Goal: Transaction & Acquisition: Book appointment/travel/reservation

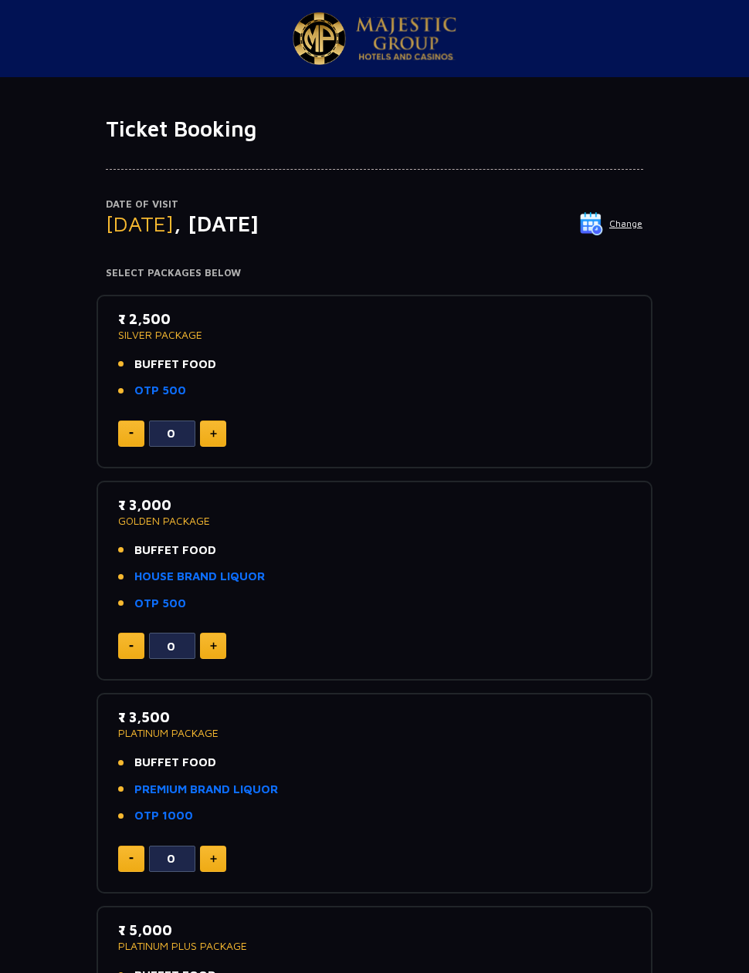
click at [308, 365] on li "BUFFET FOOD" at bounding box center [374, 365] width 512 height 18
click at [142, 325] on p "₹ 2,500" at bounding box center [374, 319] width 512 height 21
click at [137, 312] on p "₹ 2,500" at bounding box center [374, 319] width 512 height 21
click at [138, 352] on div "₹ 2,500 SILVER PACKAGE BUFFET FOOD OTP 500" at bounding box center [374, 359] width 512 height 100
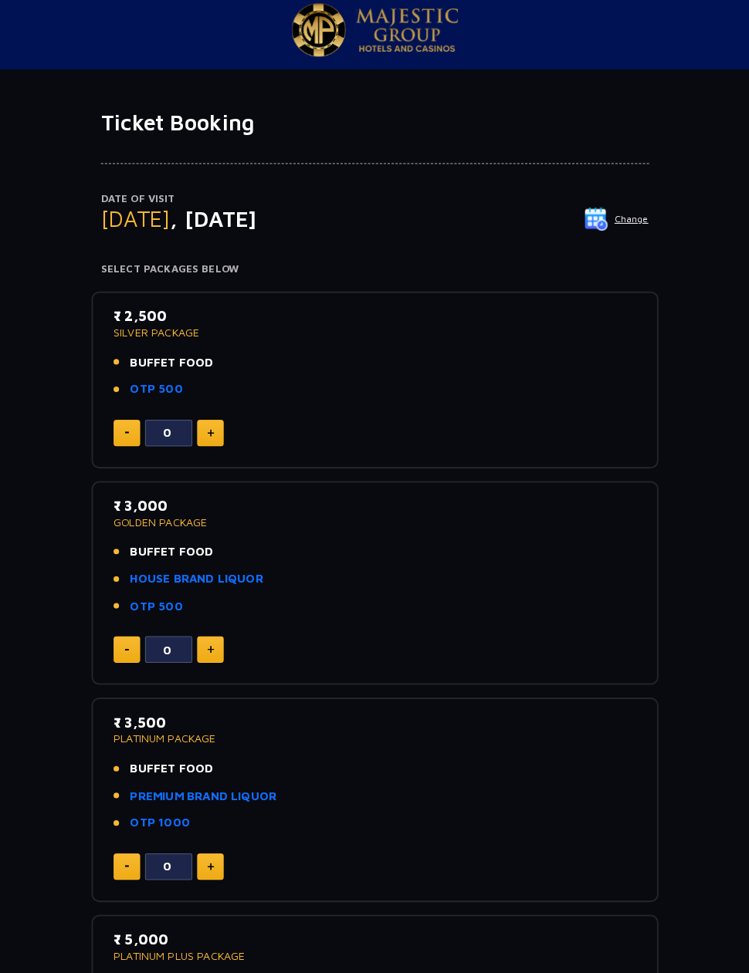
scroll to position [8, 0]
click at [615, 215] on button "Change" at bounding box center [611, 215] width 64 height 25
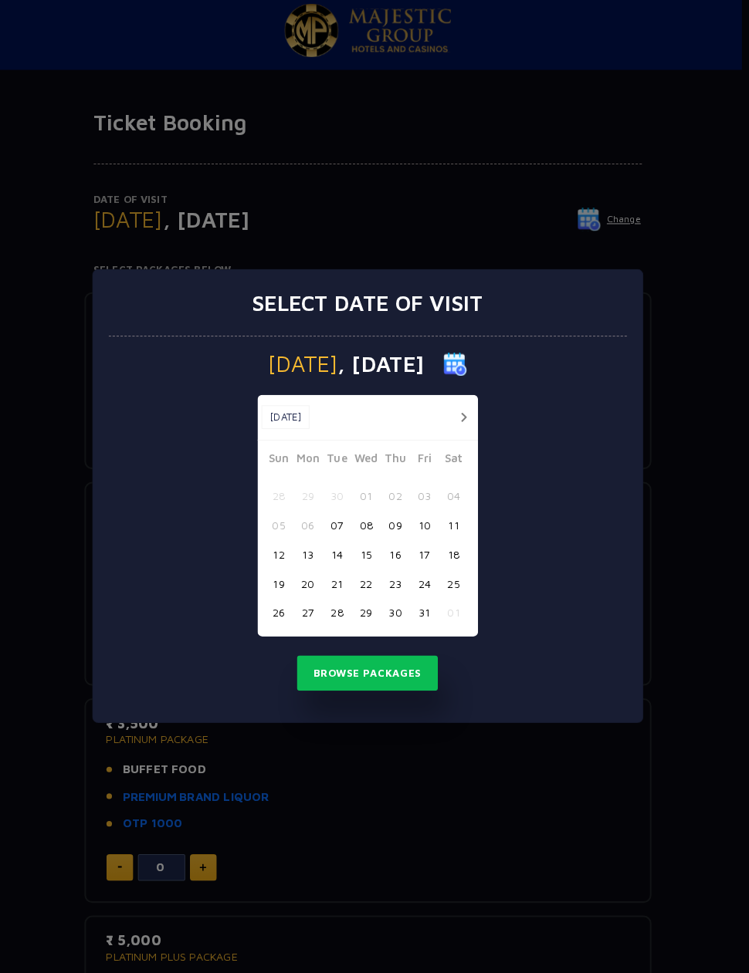
click at [452, 400] on button "button" at bounding box center [461, 409] width 19 height 19
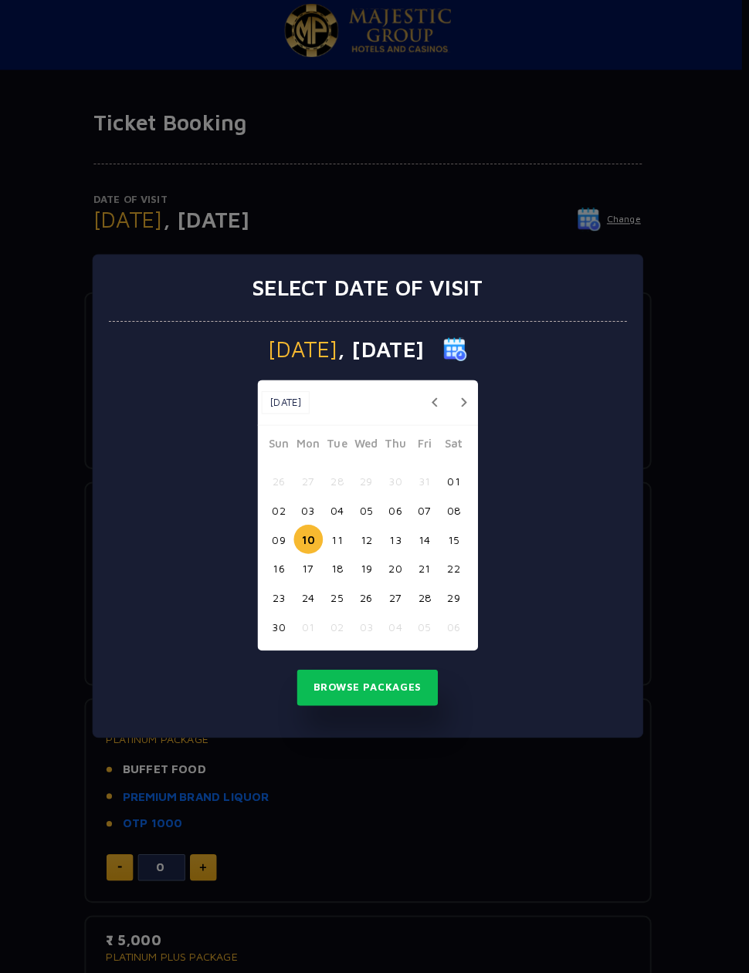
click at [275, 533] on button "09" at bounding box center [280, 529] width 29 height 29
click at [327, 667] on button "Browse Packages" at bounding box center [367, 674] width 139 height 35
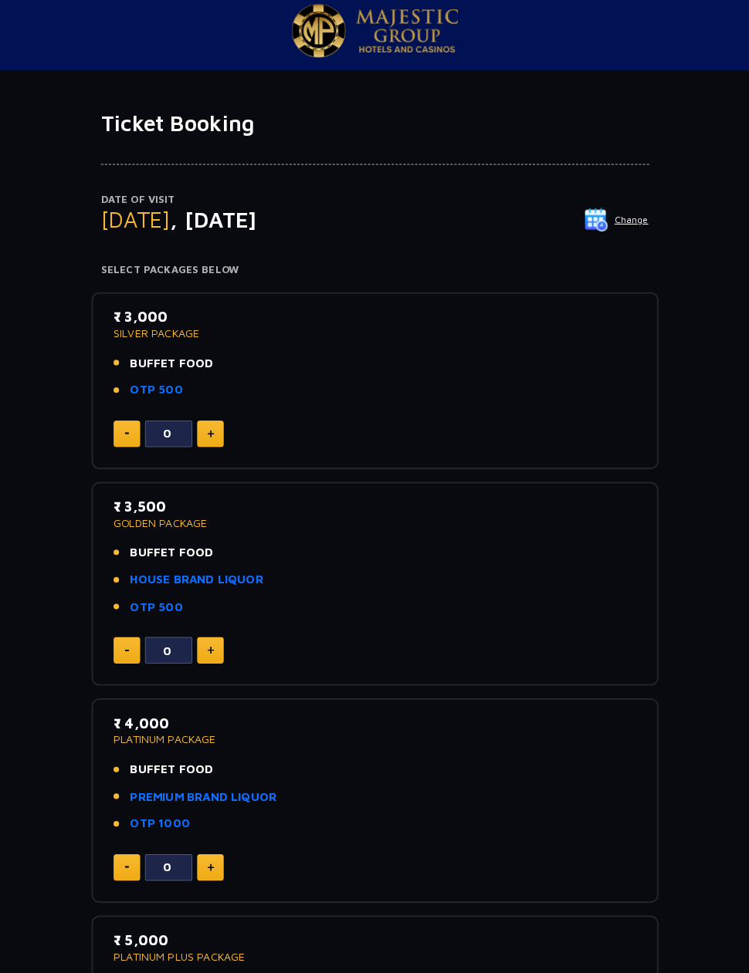
scroll to position [0, 0]
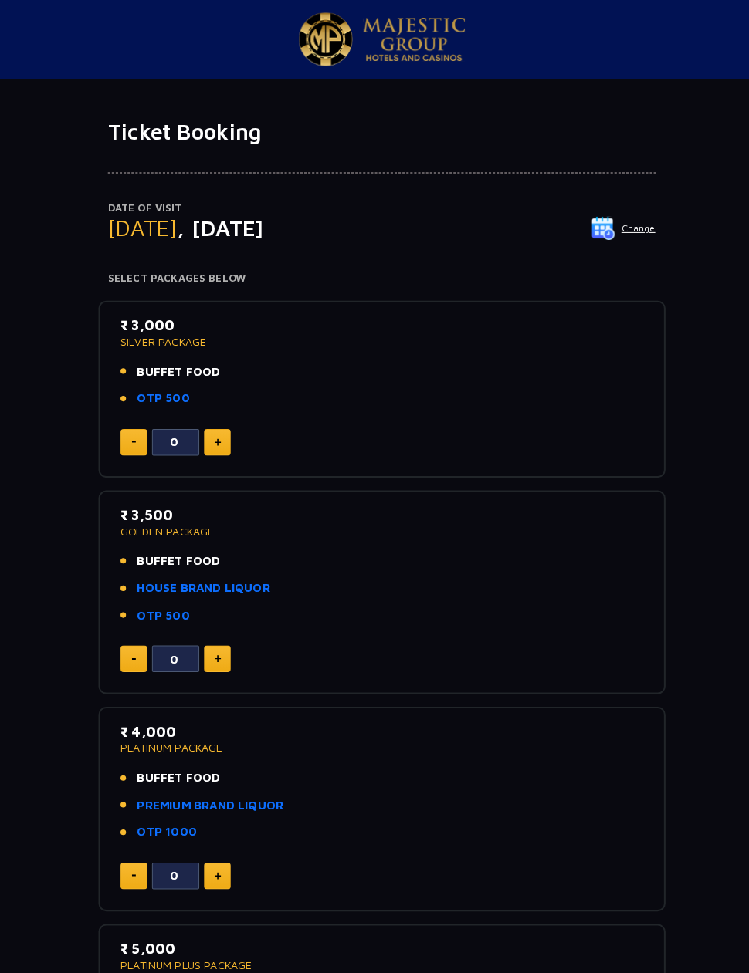
click at [592, 228] on img at bounding box center [591, 223] width 23 height 23
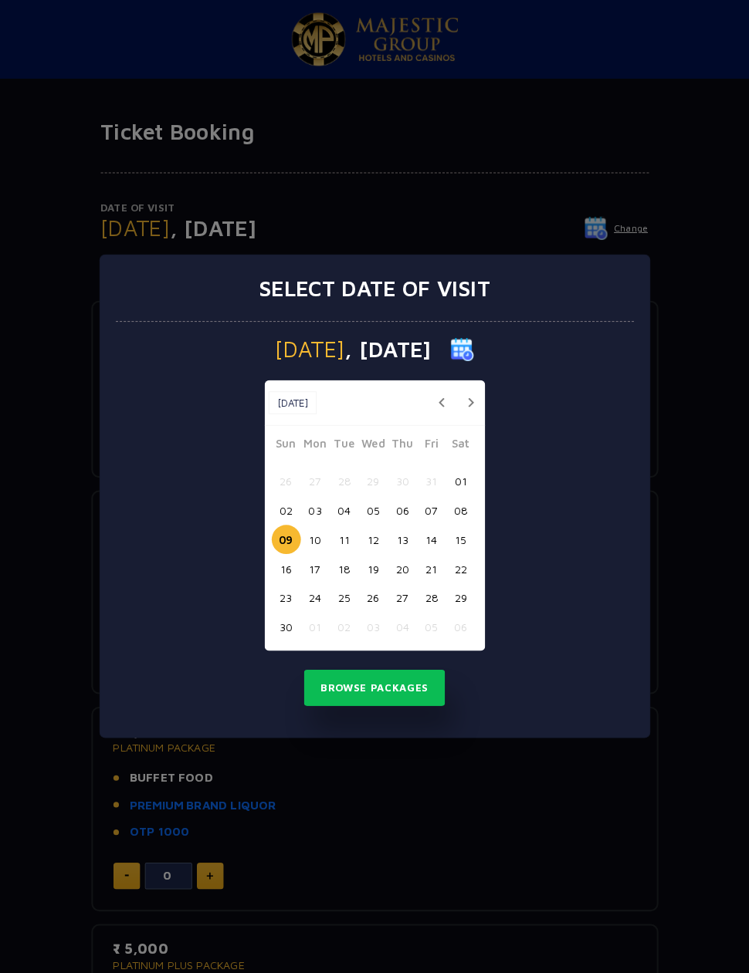
click at [308, 531] on button "10" at bounding box center [309, 529] width 29 height 29
click at [333, 664] on button "Browse Packages" at bounding box center [367, 674] width 139 height 35
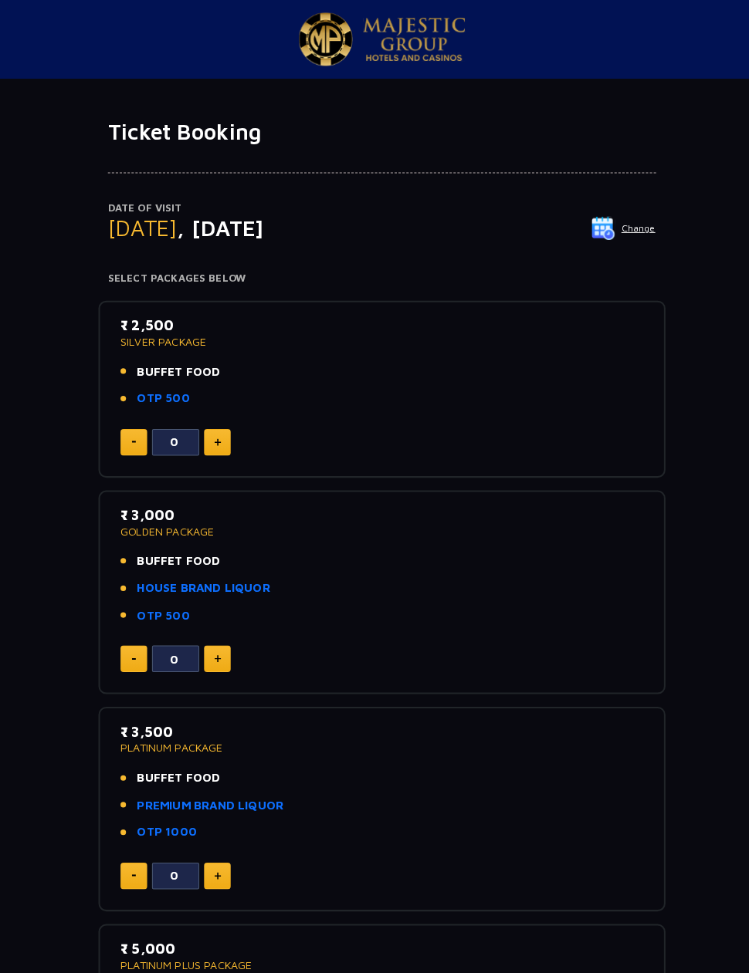
click at [160, 394] on link "OTP 500" at bounding box center [160, 391] width 52 height 18
